Goal: Task Accomplishment & Management: Use online tool/utility

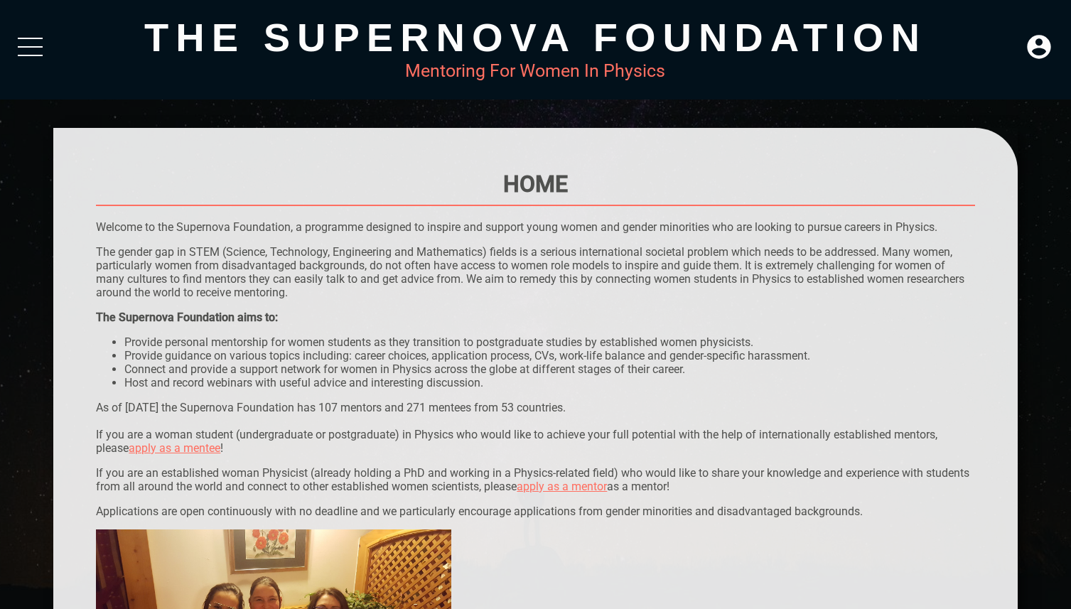
click at [29, 58] on div at bounding box center [30, 51] width 25 height 26
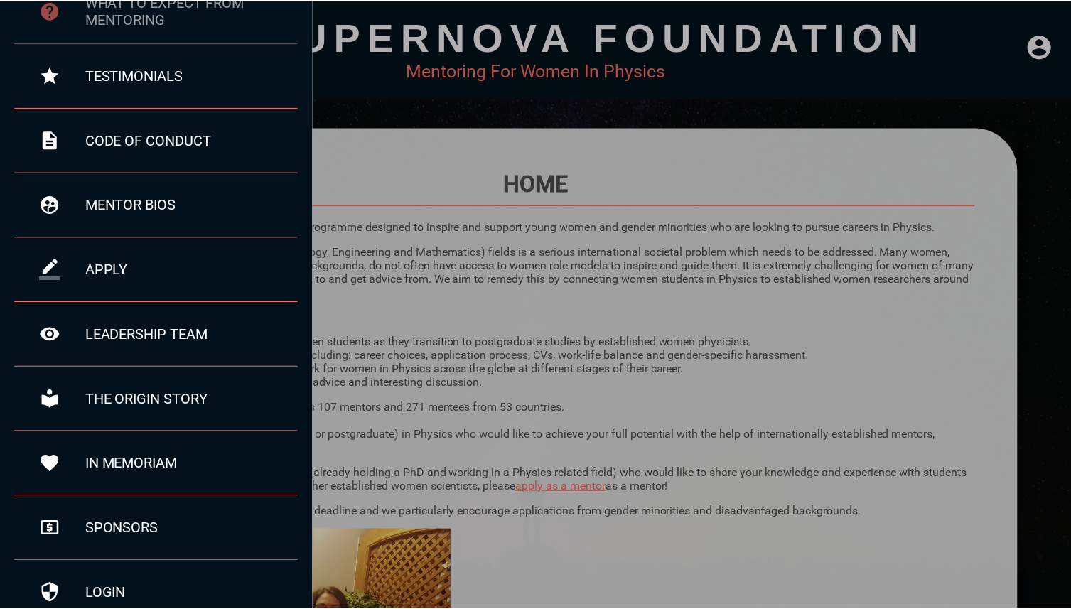
scroll to position [141, 0]
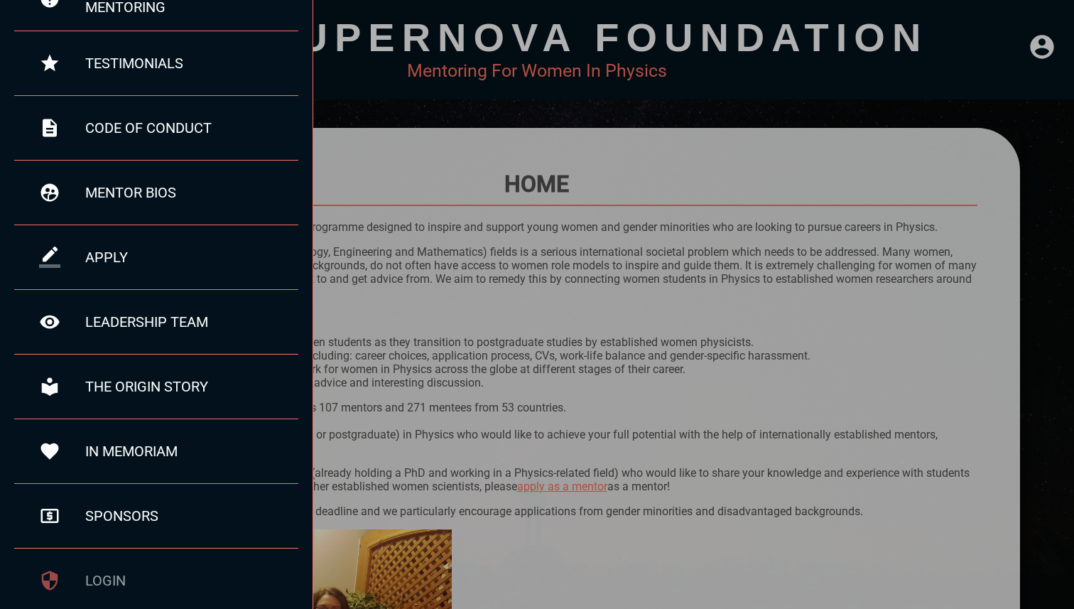
click at [113, 583] on div "login" at bounding box center [191, 580] width 213 height 17
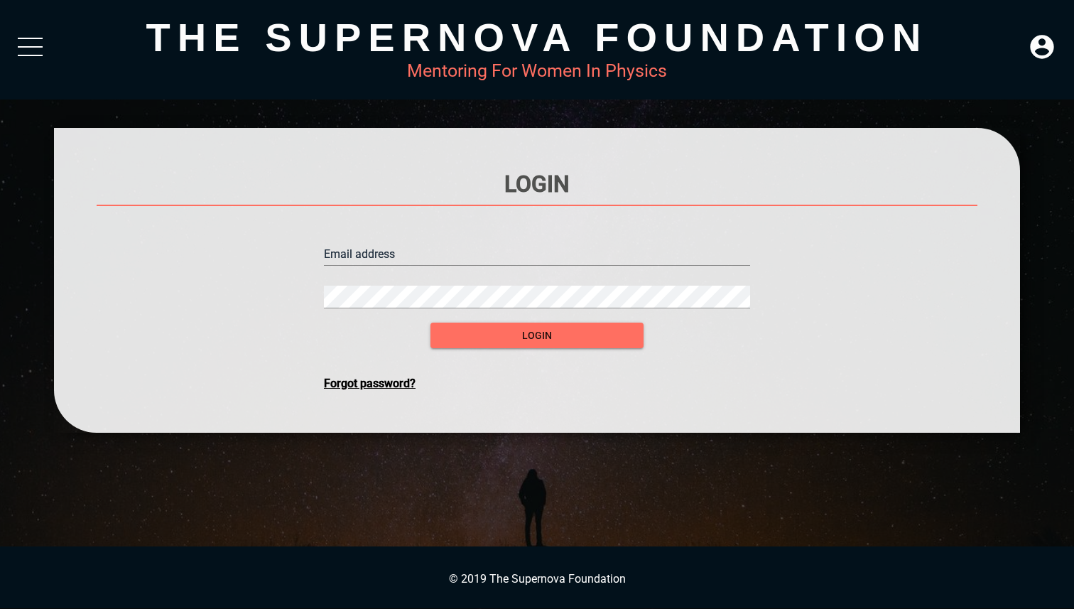
click at [412, 256] on input "text" at bounding box center [537, 254] width 426 height 23
type input "[PERSON_NAME][EMAIL_ADDRESS][PERSON_NAME][DOMAIN_NAME]"
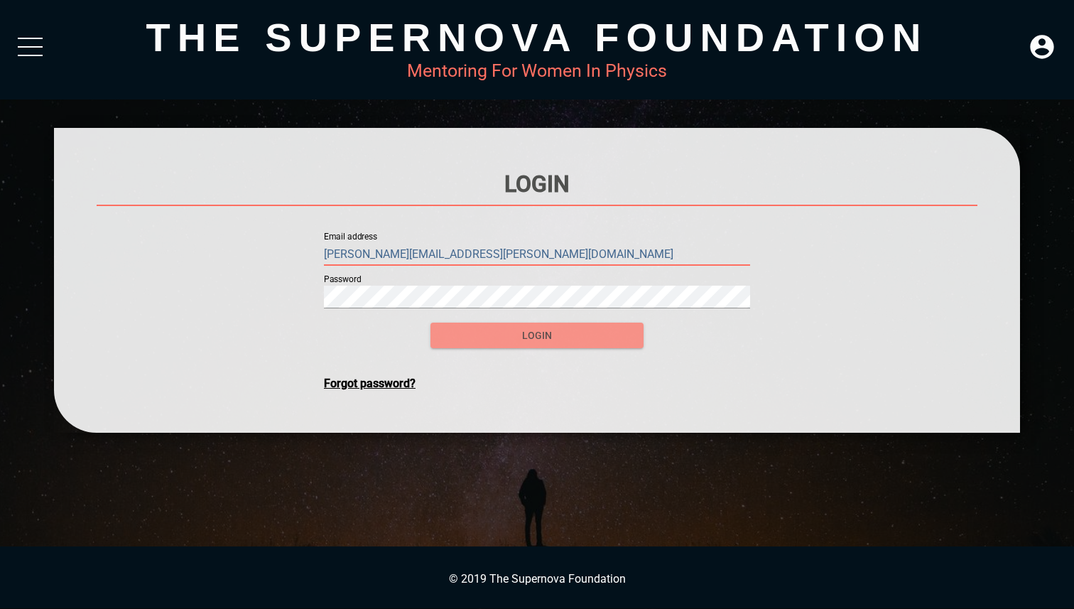
click at [494, 327] on span "login" at bounding box center [537, 336] width 190 height 18
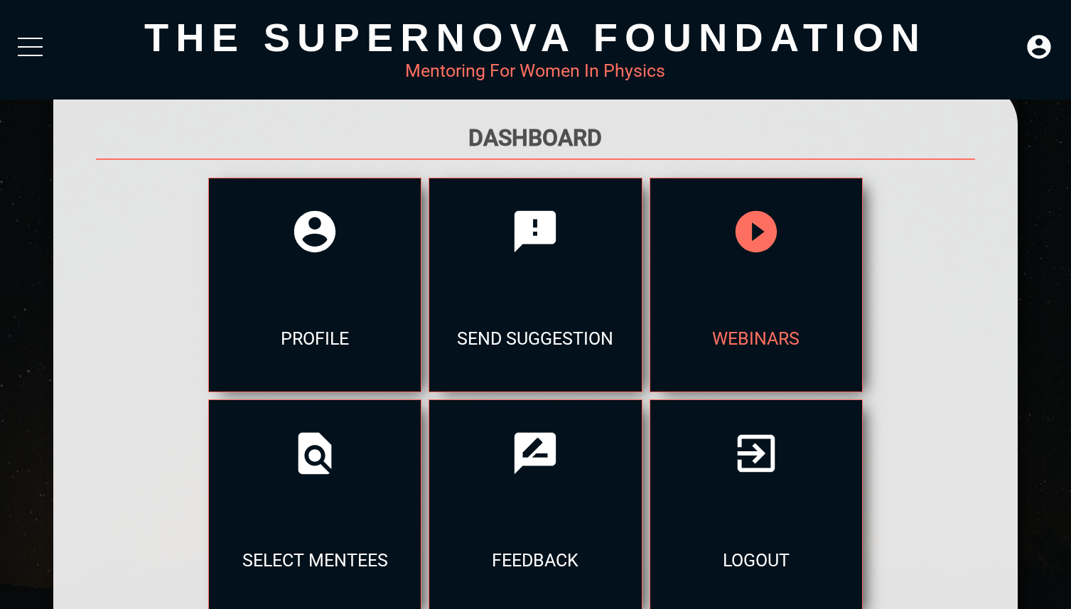
scroll to position [45, 0]
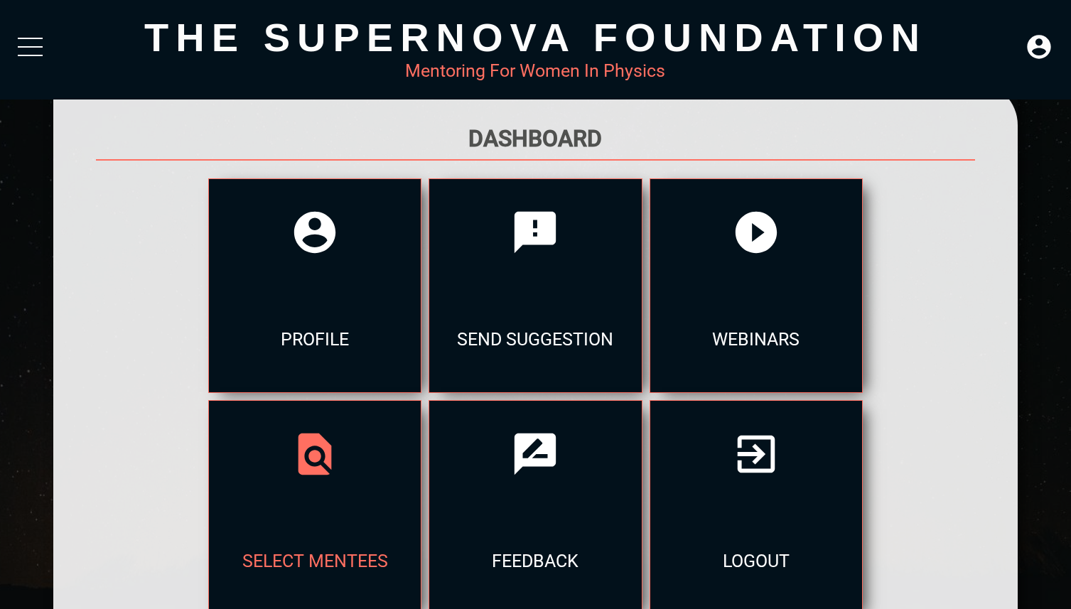
click at [421, 507] on div "select mentees" at bounding box center [315, 560] width 212 height 107
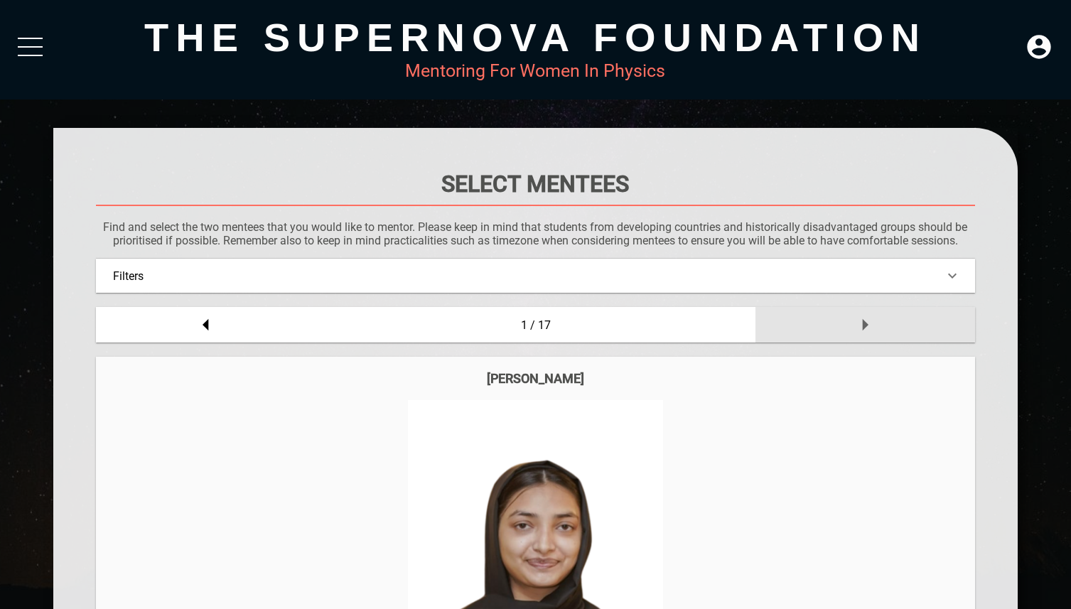
click at [919, 335] on div at bounding box center [865, 325] width 220 height 36
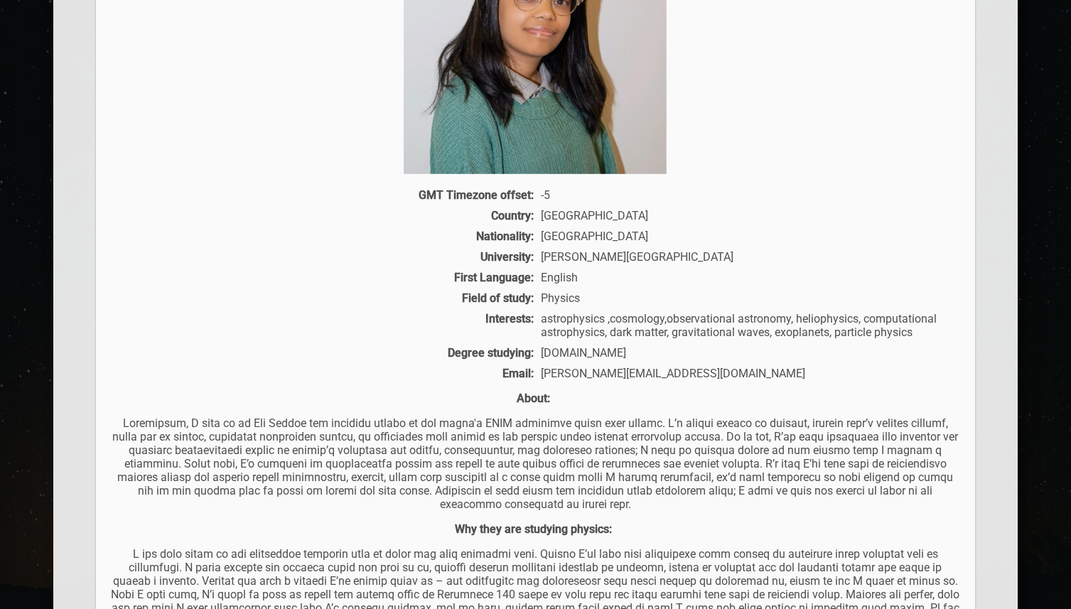
scroll to position [144, 0]
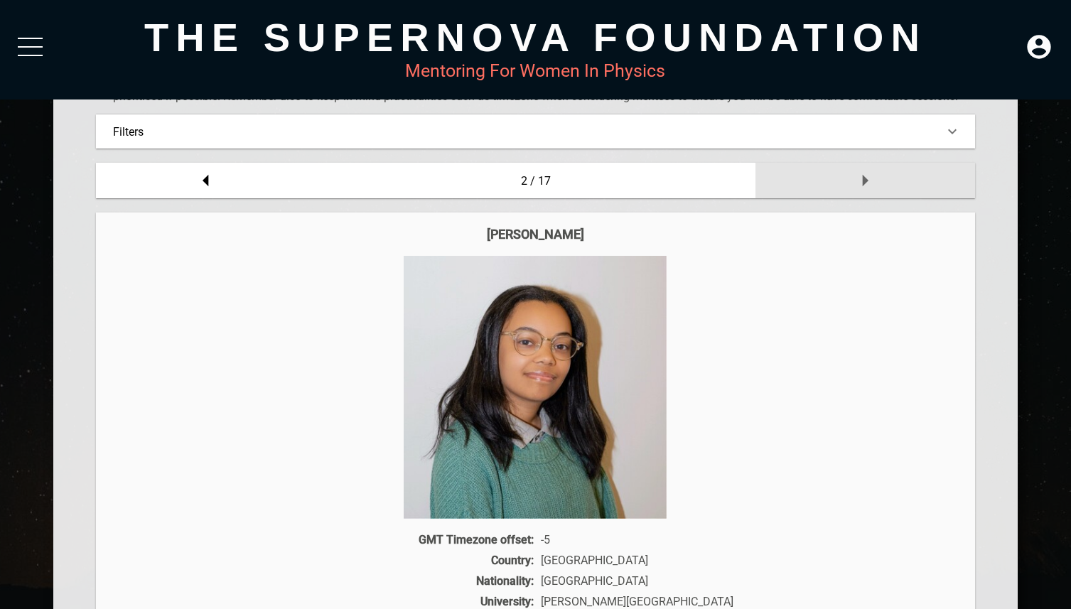
click at [907, 183] on div at bounding box center [865, 181] width 220 height 36
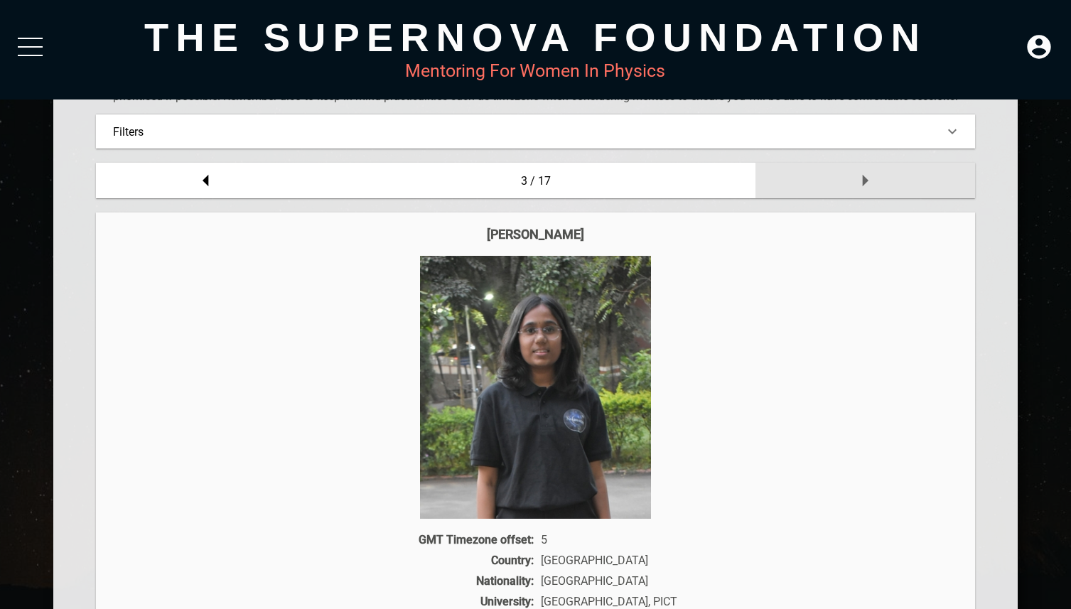
click at [900, 178] on div at bounding box center [865, 181] width 220 height 36
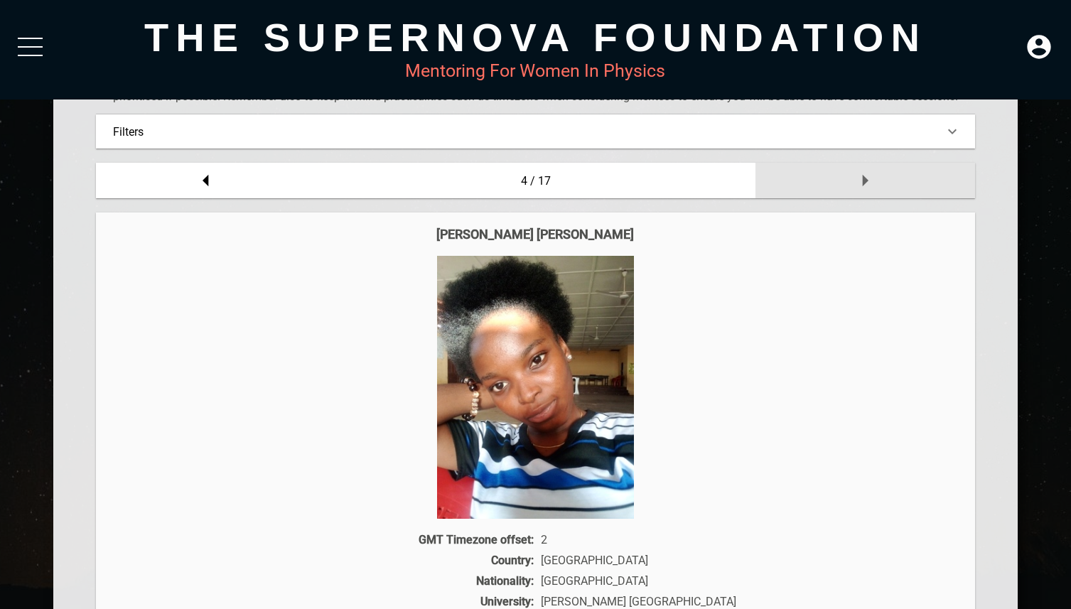
click at [900, 178] on div at bounding box center [865, 181] width 220 height 36
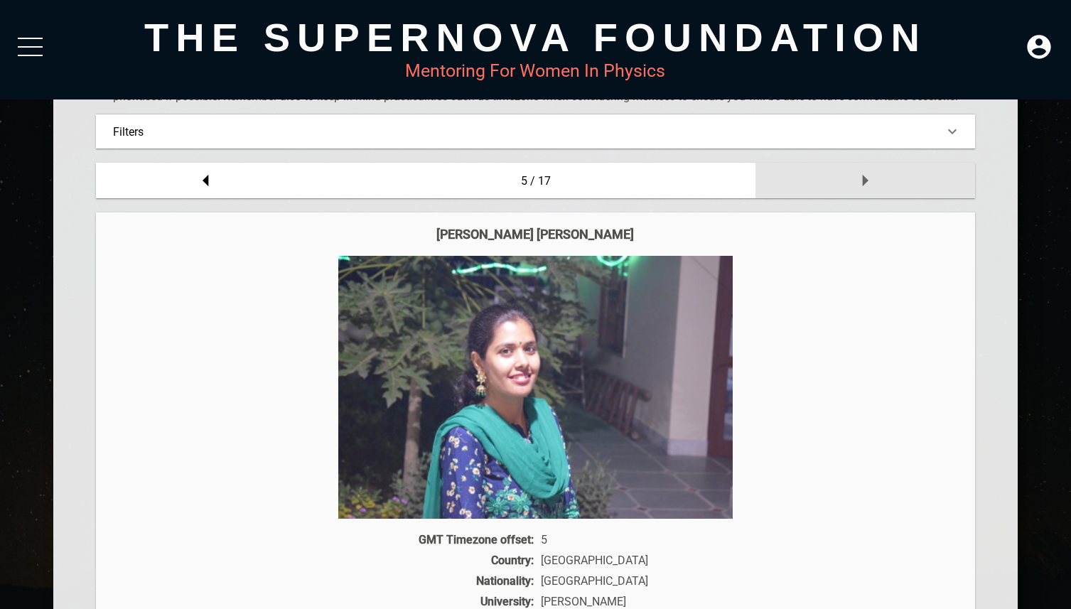
click at [900, 178] on div at bounding box center [865, 181] width 220 height 36
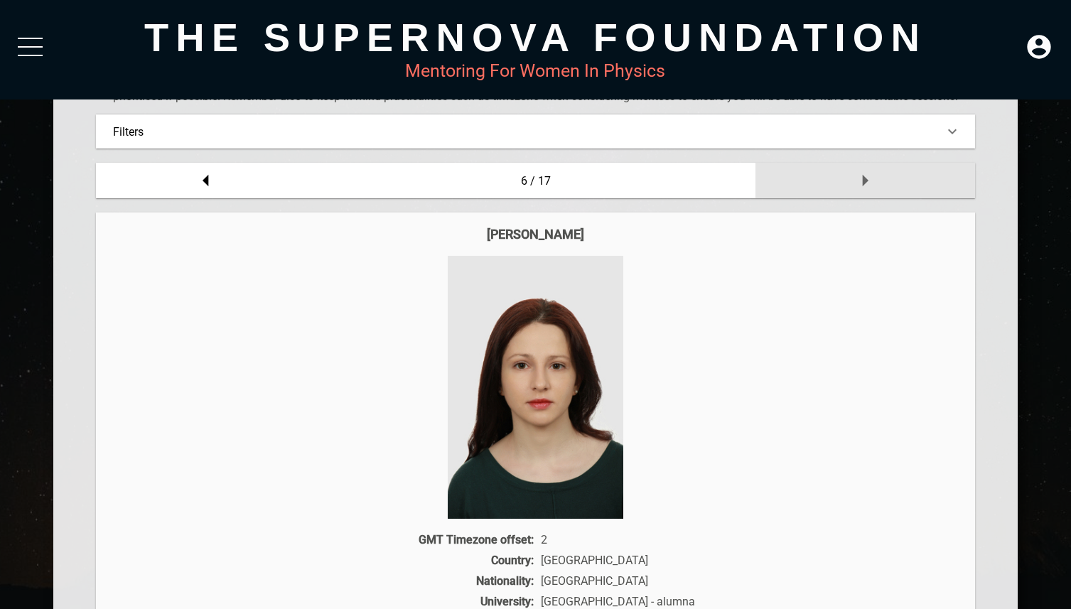
click at [900, 178] on div at bounding box center [865, 181] width 220 height 36
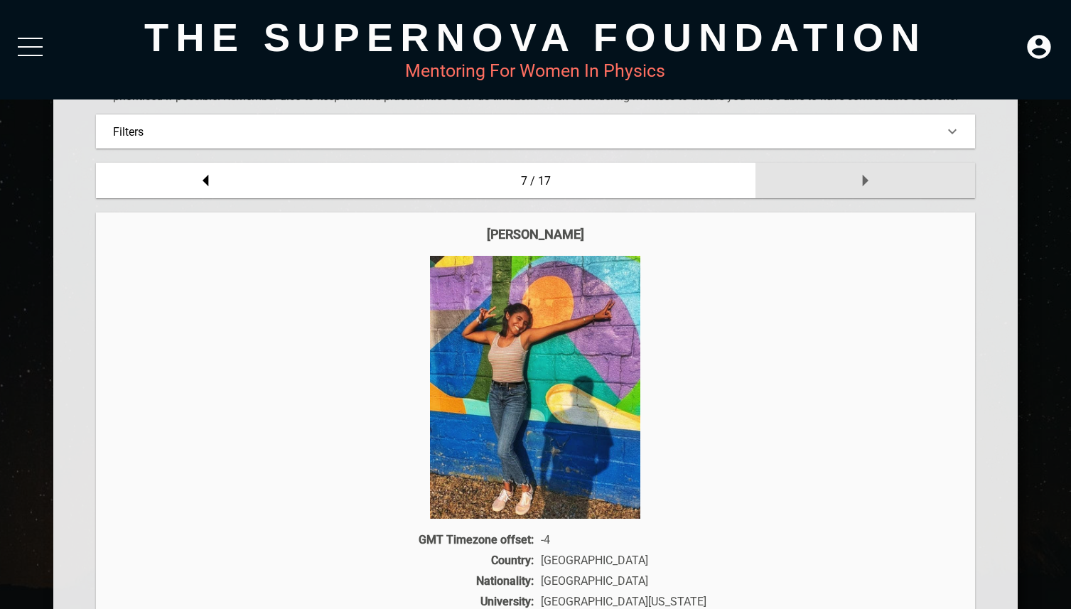
click at [900, 178] on div at bounding box center [865, 181] width 220 height 36
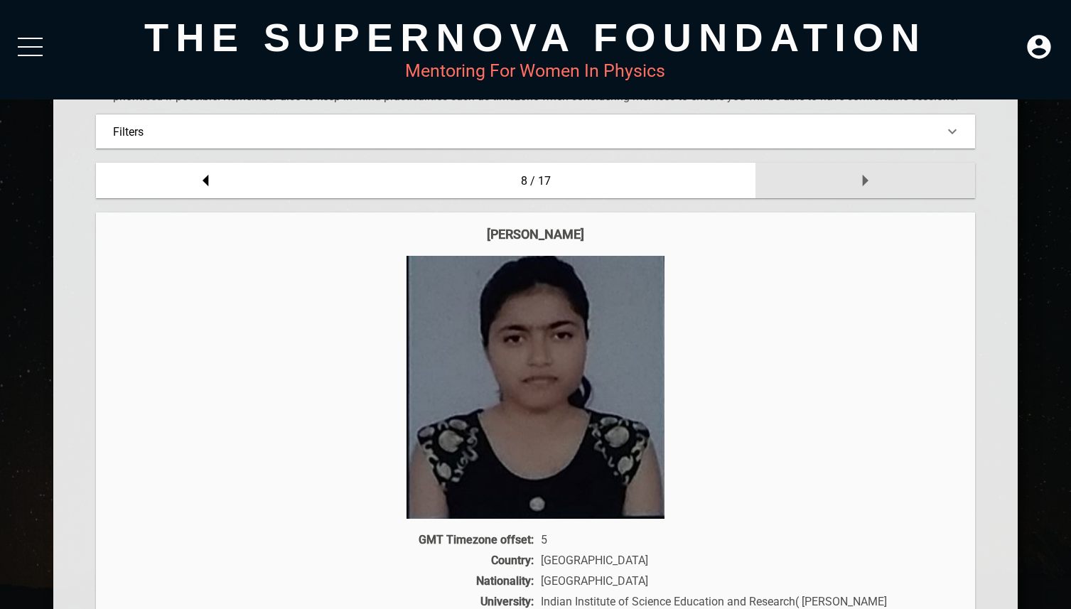
click at [900, 178] on div at bounding box center [865, 181] width 220 height 36
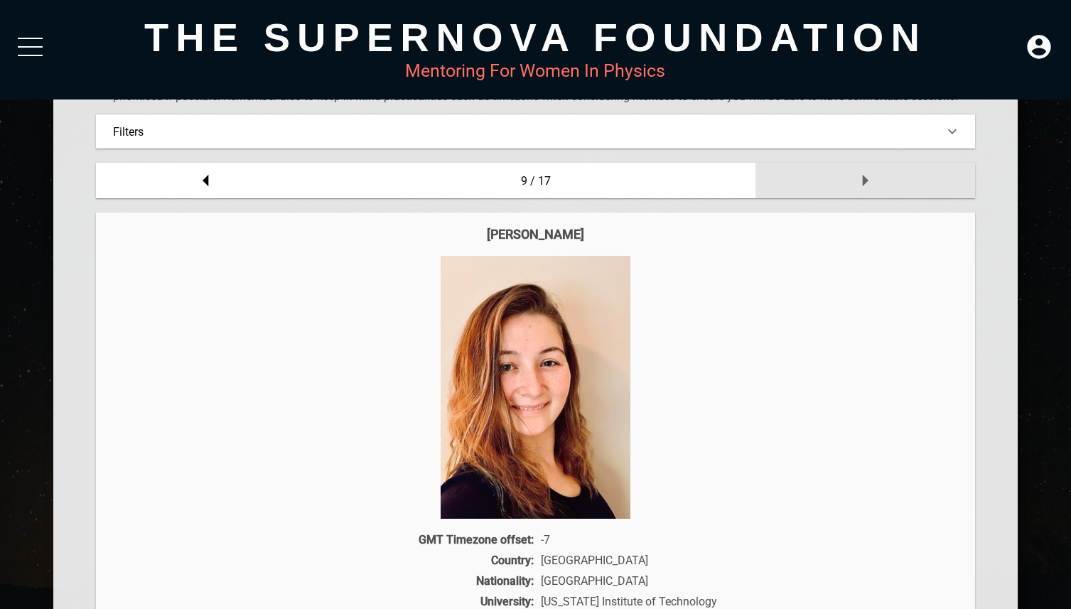
click at [900, 178] on div at bounding box center [865, 181] width 220 height 36
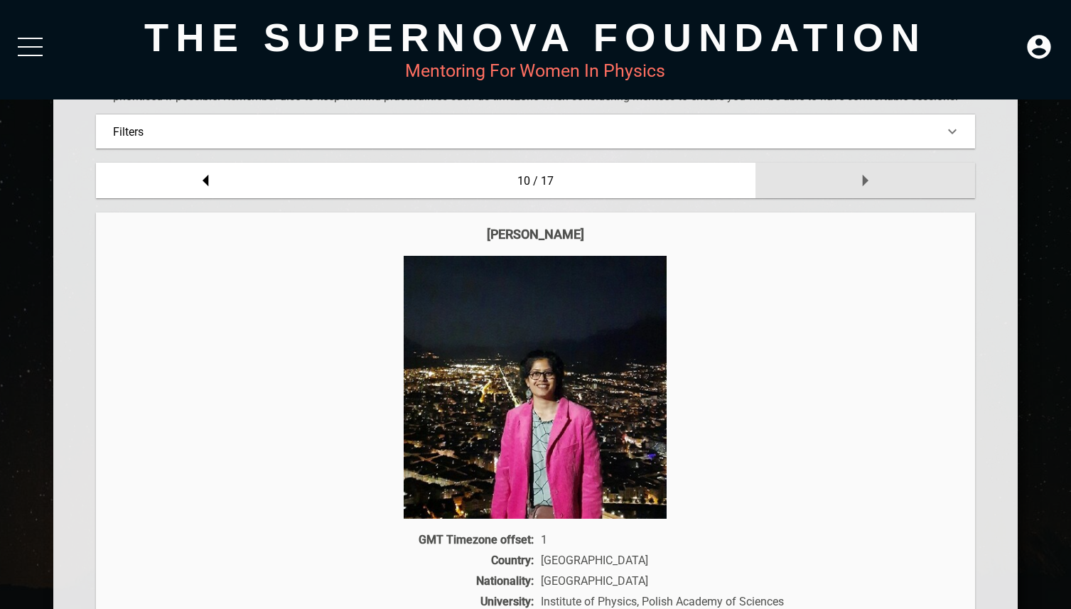
click at [900, 178] on div at bounding box center [865, 181] width 220 height 36
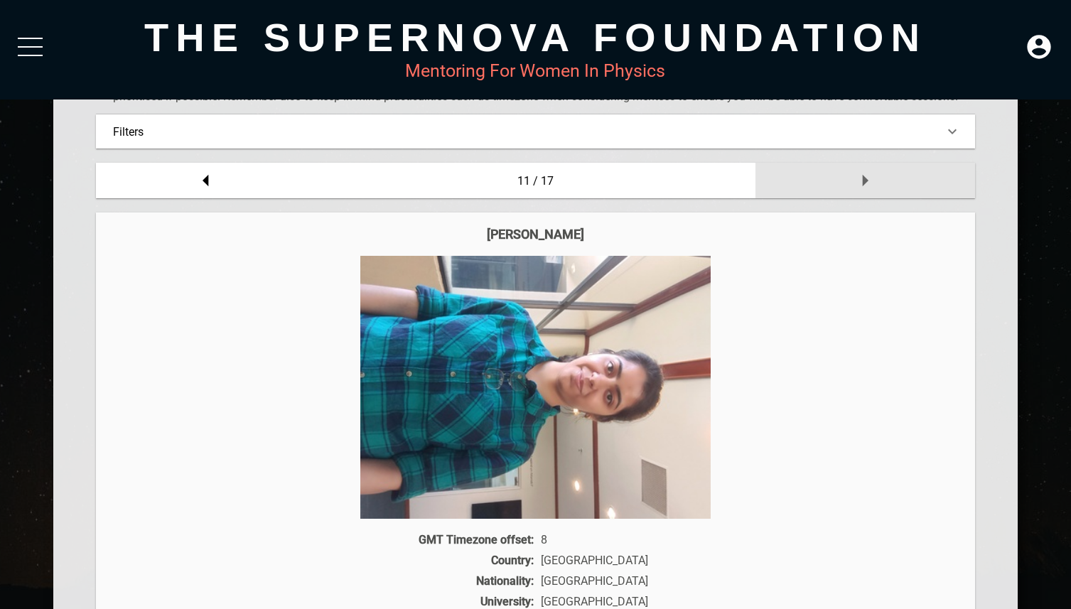
click at [900, 178] on div at bounding box center [865, 181] width 220 height 36
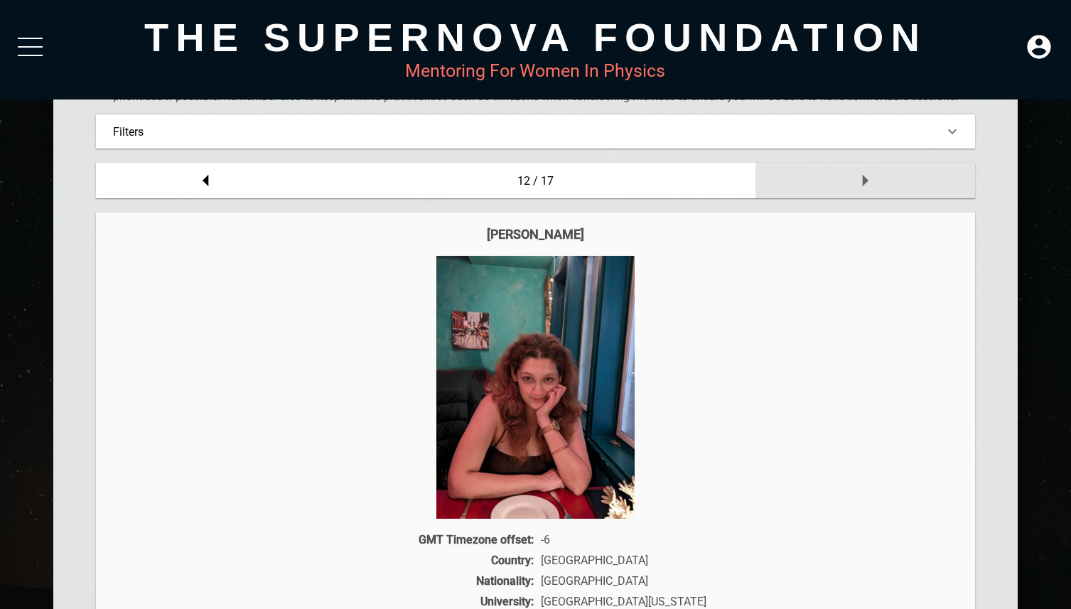
click at [900, 178] on div at bounding box center [865, 181] width 220 height 36
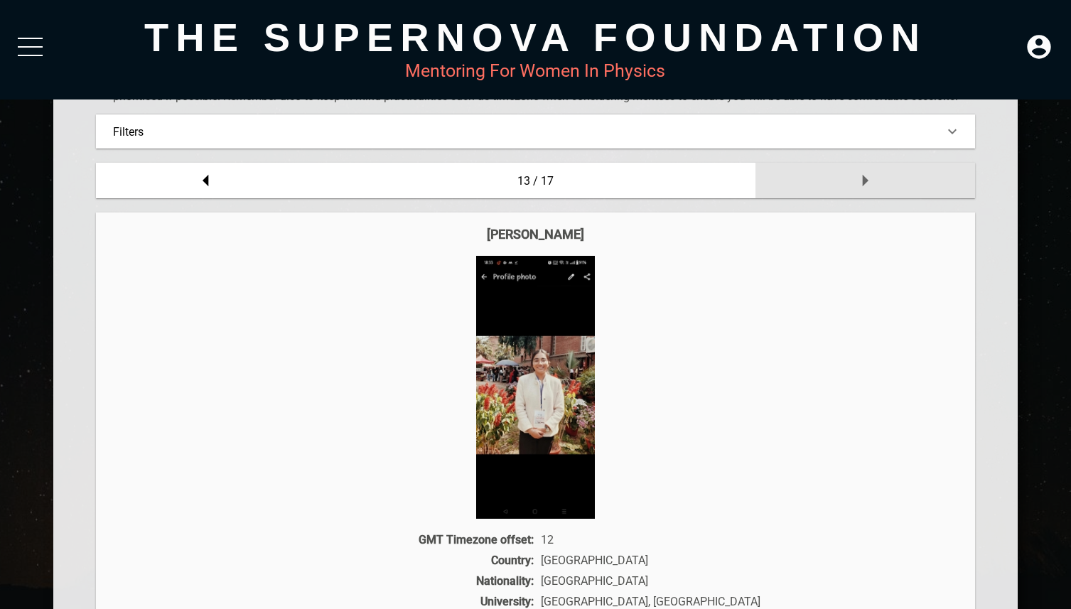
click at [900, 178] on div at bounding box center [865, 181] width 220 height 36
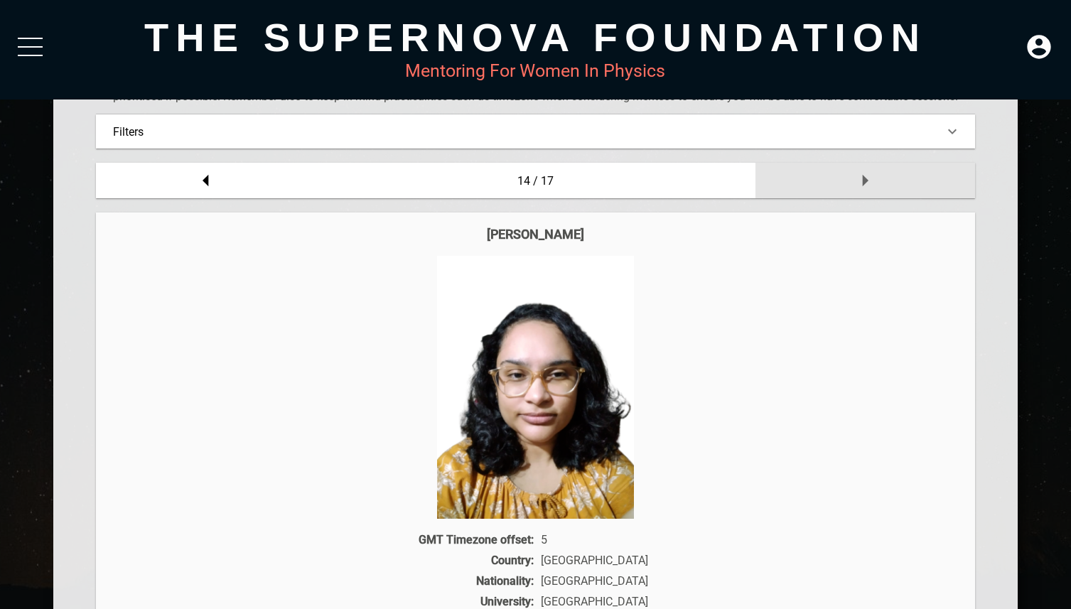
click at [900, 178] on div at bounding box center [865, 181] width 220 height 36
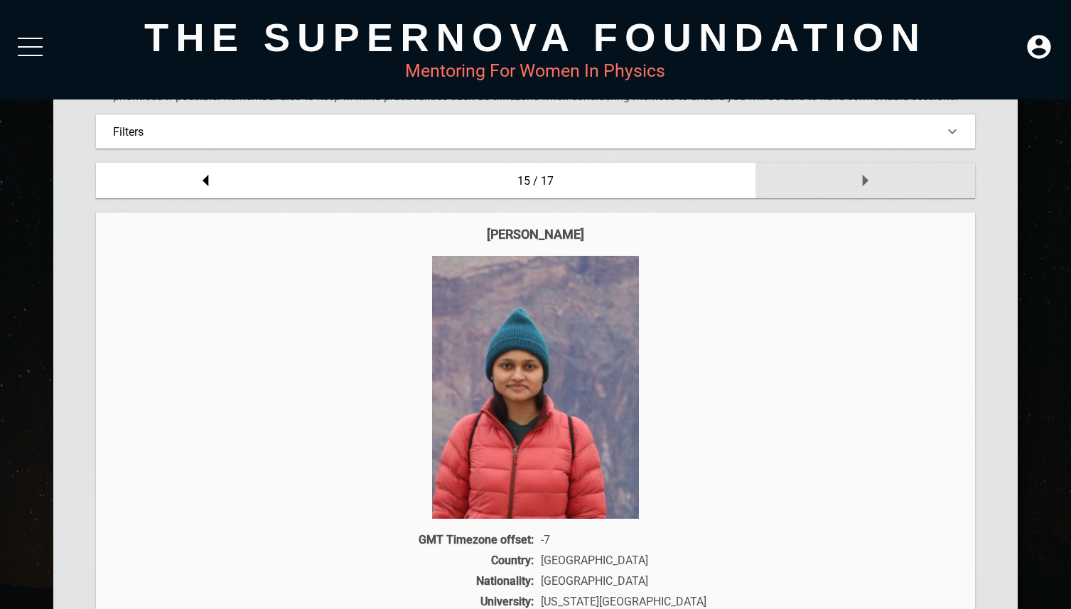
click at [900, 178] on div at bounding box center [865, 181] width 220 height 36
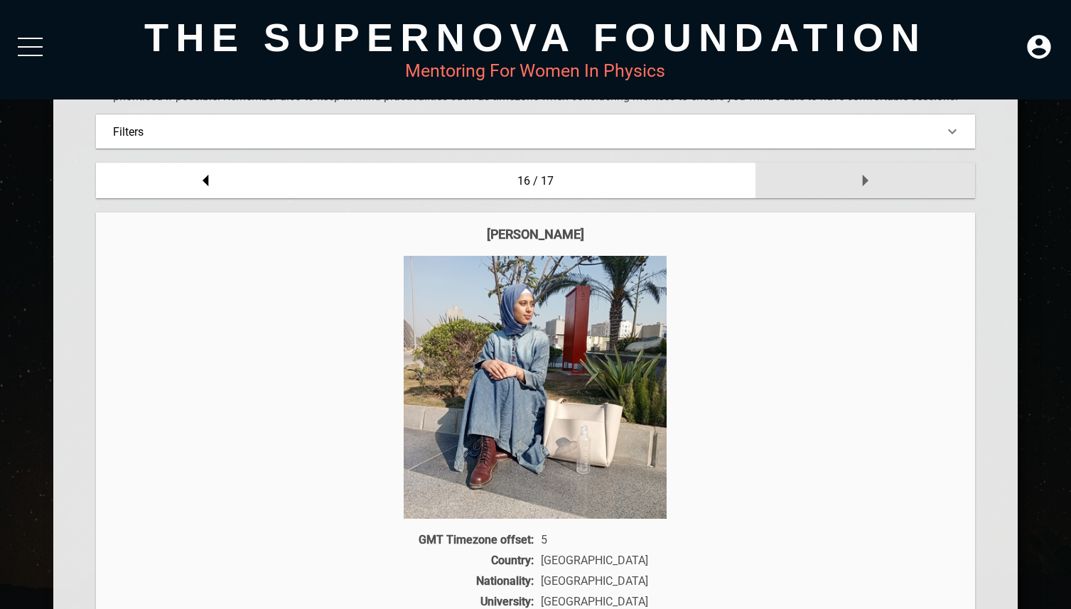
click at [900, 178] on div at bounding box center [865, 181] width 220 height 36
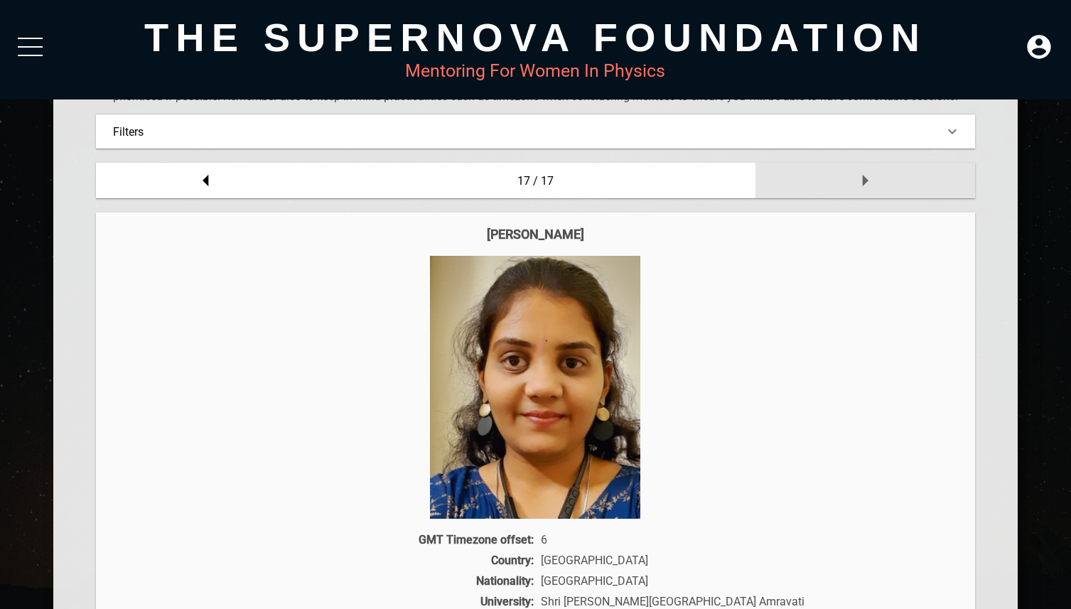
click at [900, 178] on div at bounding box center [865, 181] width 220 height 36
